Goal: Information Seeking & Learning: Find specific fact

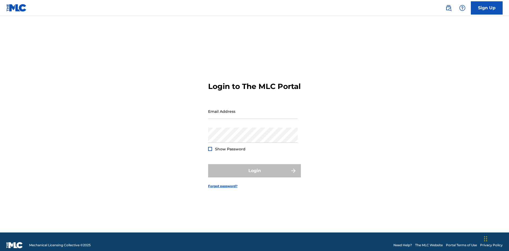
scroll to position [7, 0]
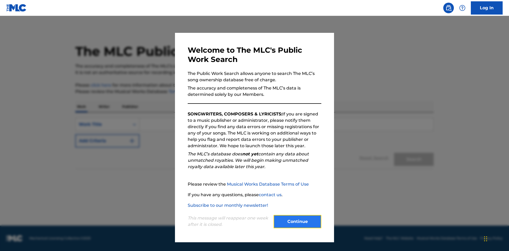
click at [298, 222] on button "Continue" at bounding box center [298, 221] width 48 height 13
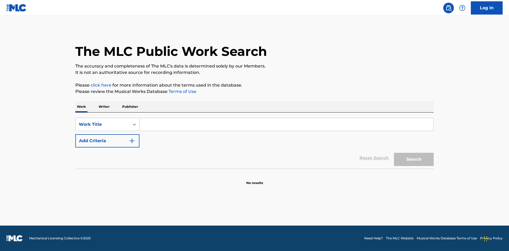
click at [130, 107] on p "Publisher" at bounding box center [130, 106] width 19 height 11
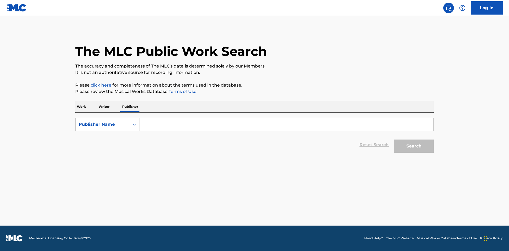
click at [287, 125] on input "Search Form" at bounding box center [287, 124] width 294 height 13
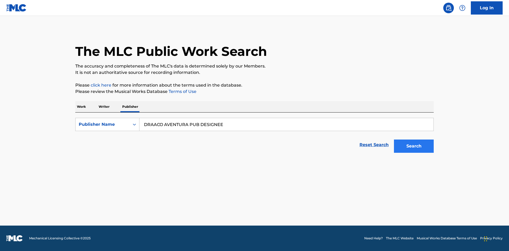
type input "DRAACO AVENTURA PUB DESIGNEE"
click at [414, 146] on button "Search" at bounding box center [414, 146] width 40 height 13
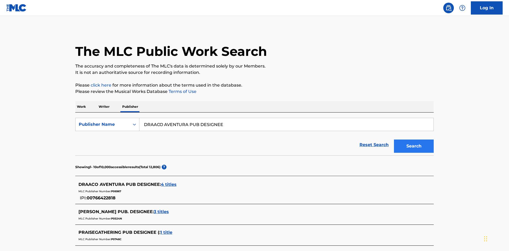
scroll to position [150, 0]
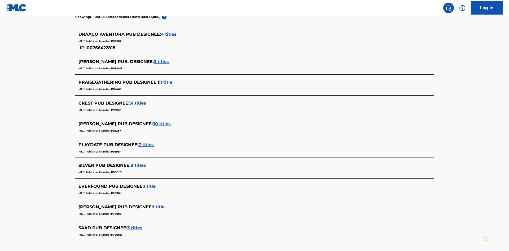
click at [169, 34] on span "4 titles" at bounding box center [169, 34] width 16 height 5
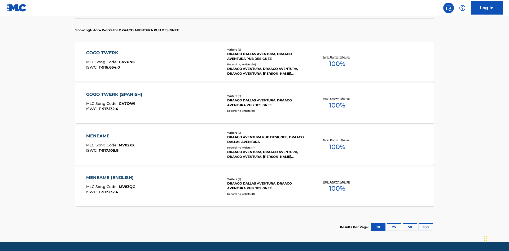
scroll to position [167, 0]
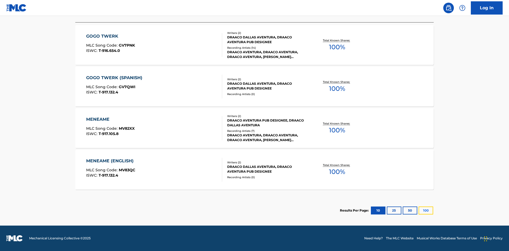
click at [419, 211] on button "100" at bounding box center [426, 211] width 15 height 8
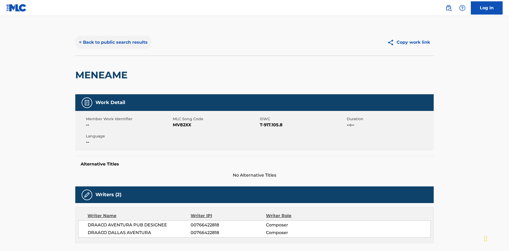
click at [113, 38] on button "< Back to public search results" at bounding box center [113, 42] width 76 height 13
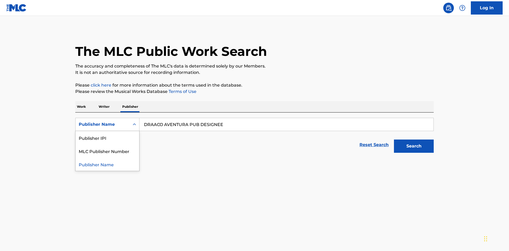
click at [107, 131] on div "Publisher IPI" at bounding box center [108, 137] width 64 height 13
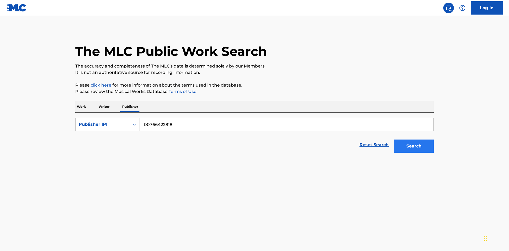
type input "00766422818"
click at [414, 140] on button "Search" at bounding box center [414, 146] width 40 height 13
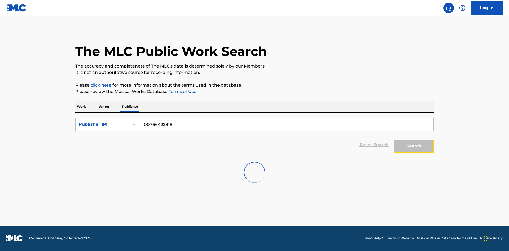
scroll to position [15, 0]
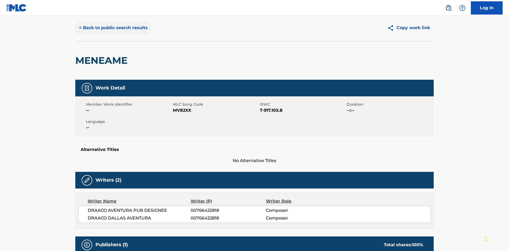
click at [113, 34] on button "< Back to public search results" at bounding box center [113, 27] width 76 height 13
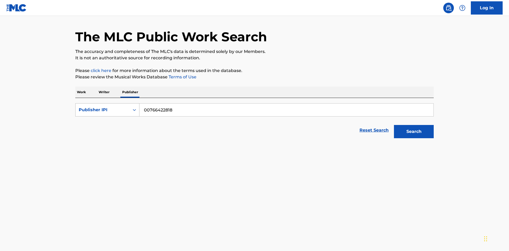
click at [103, 107] on div "Publisher IPI" at bounding box center [103, 110] width 48 height 6
click at [107, 130] on div "MLC Publisher Number" at bounding box center [108, 136] width 64 height 13
type input "P06967"
click at [414, 125] on button "Search" at bounding box center [414, 131] width 40 height 13
